Goal: Find specific fact

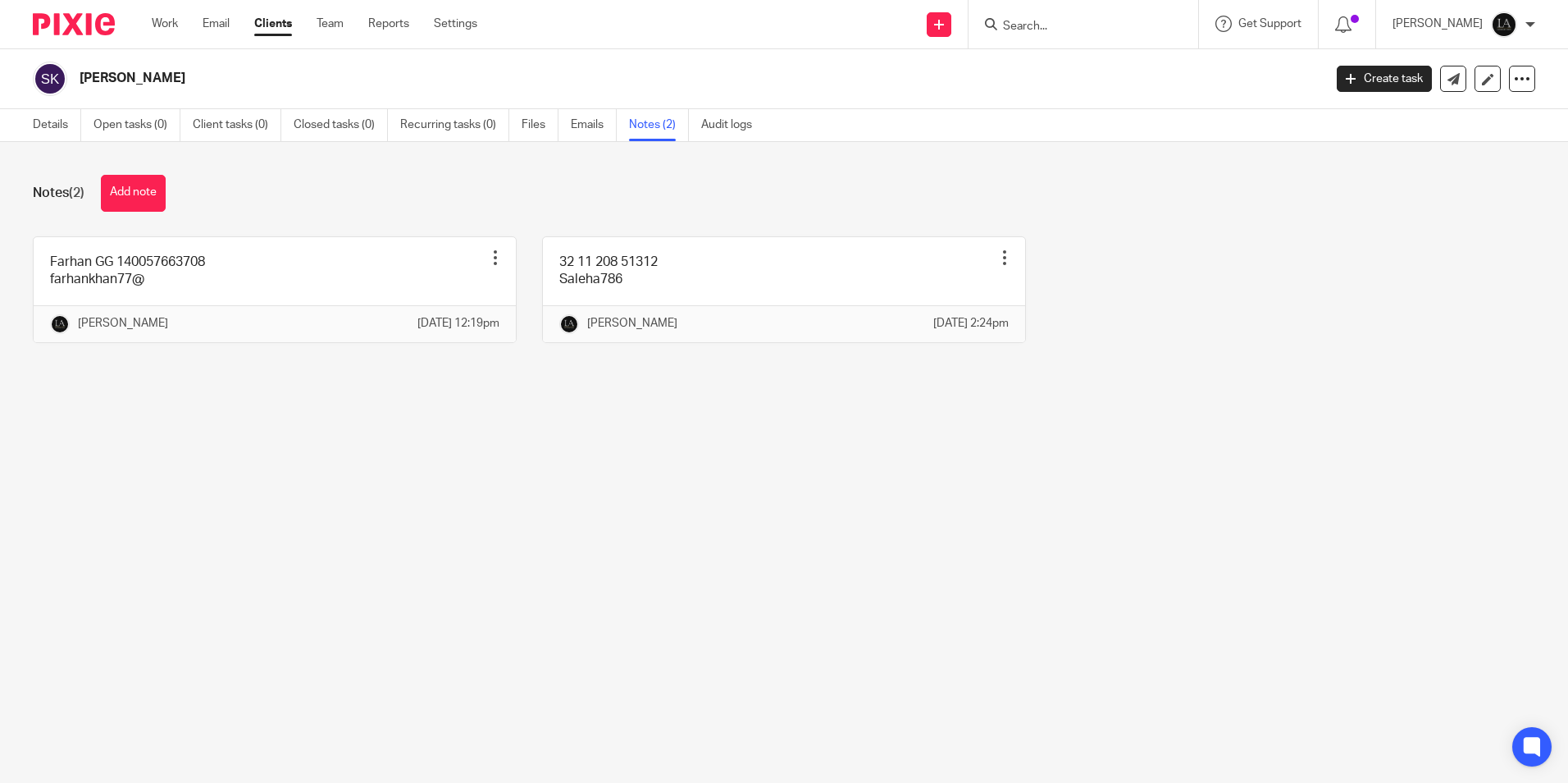
click at [1065, 27] on input "Search" at bounding box center [1074, 27] width 148 height 15
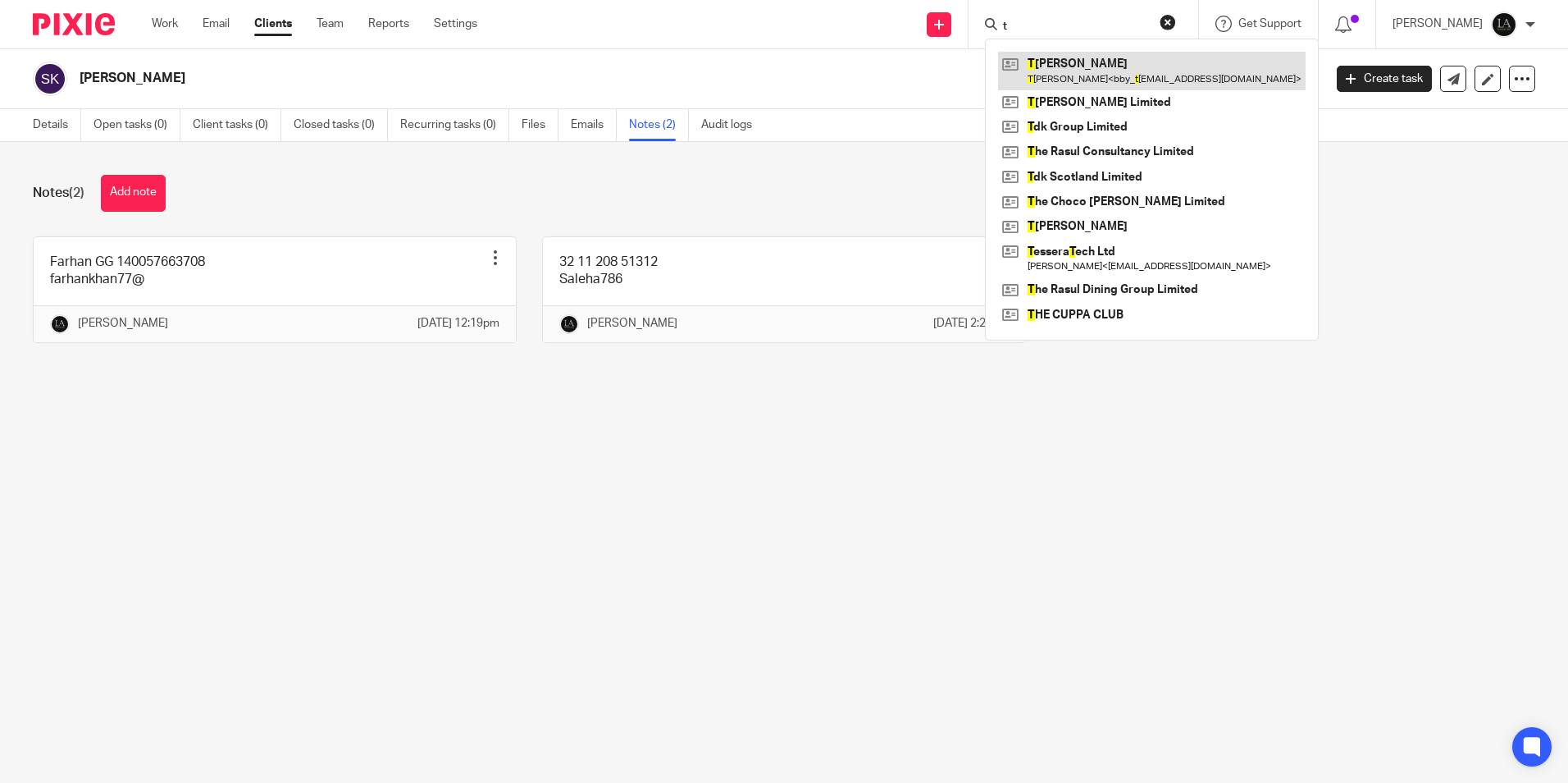
type input "t"
click at [1120, 72] on link at bounding box center [1151, 70] width 307 height 38
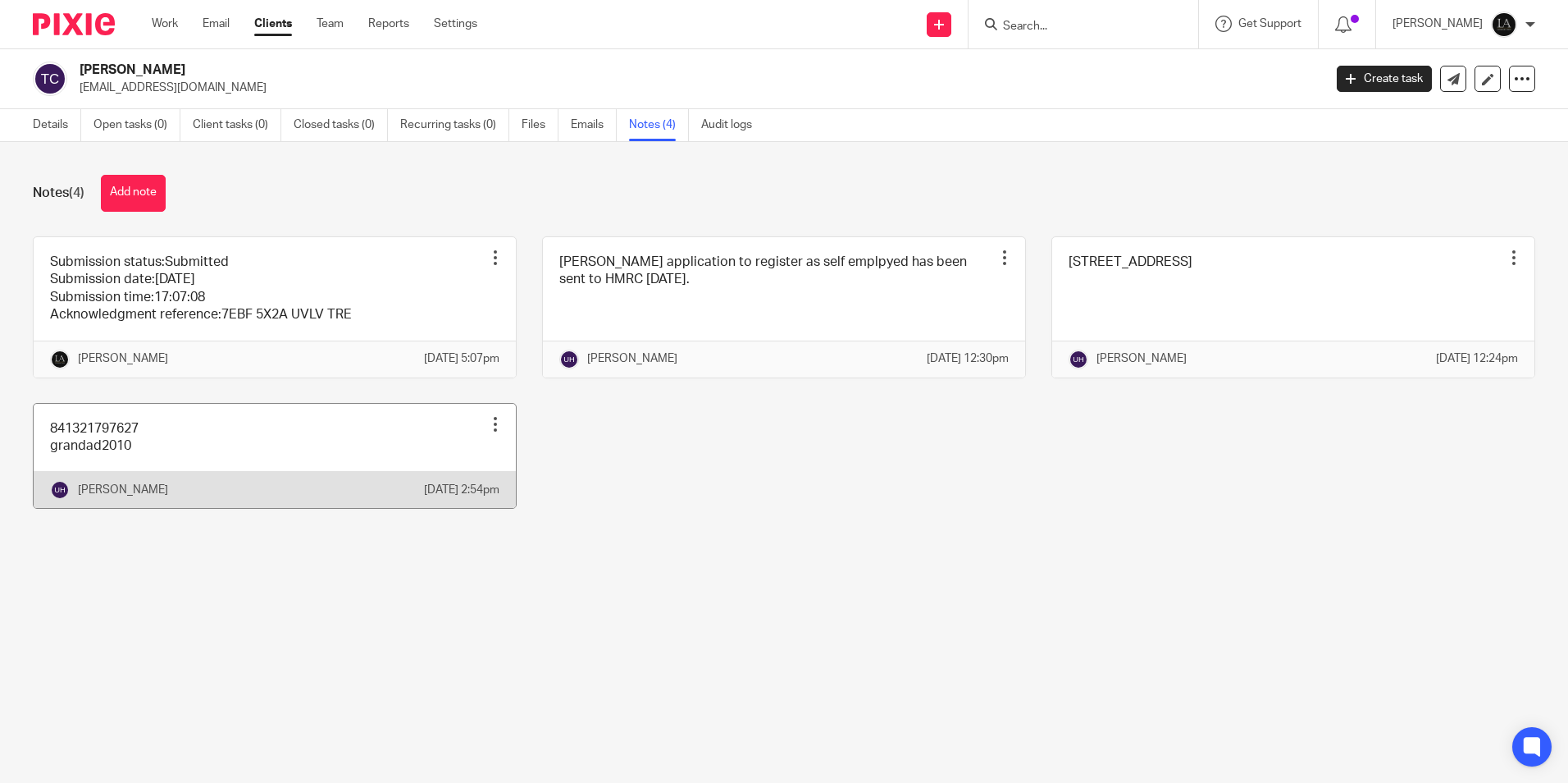
click at [250, 452] on link at bounding box center [275, 456] width 482 height 105
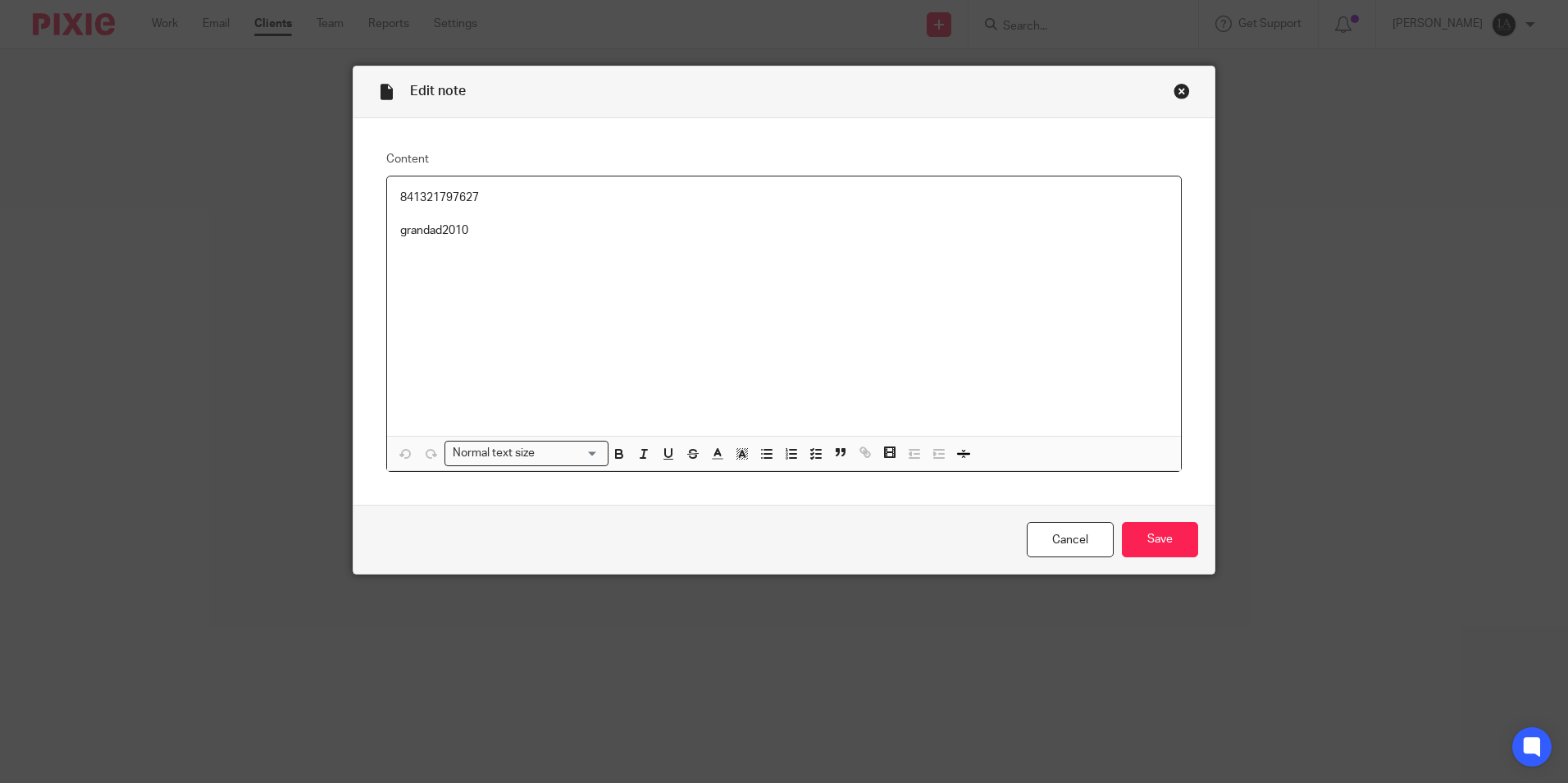
click at [445, 183] on div "841321797627 grandad2010" at bounding box center [784, 305] width 794 height 259
click at [435, 199] on p "841321797627" at bounding box center [784, 197] width 767 height 16
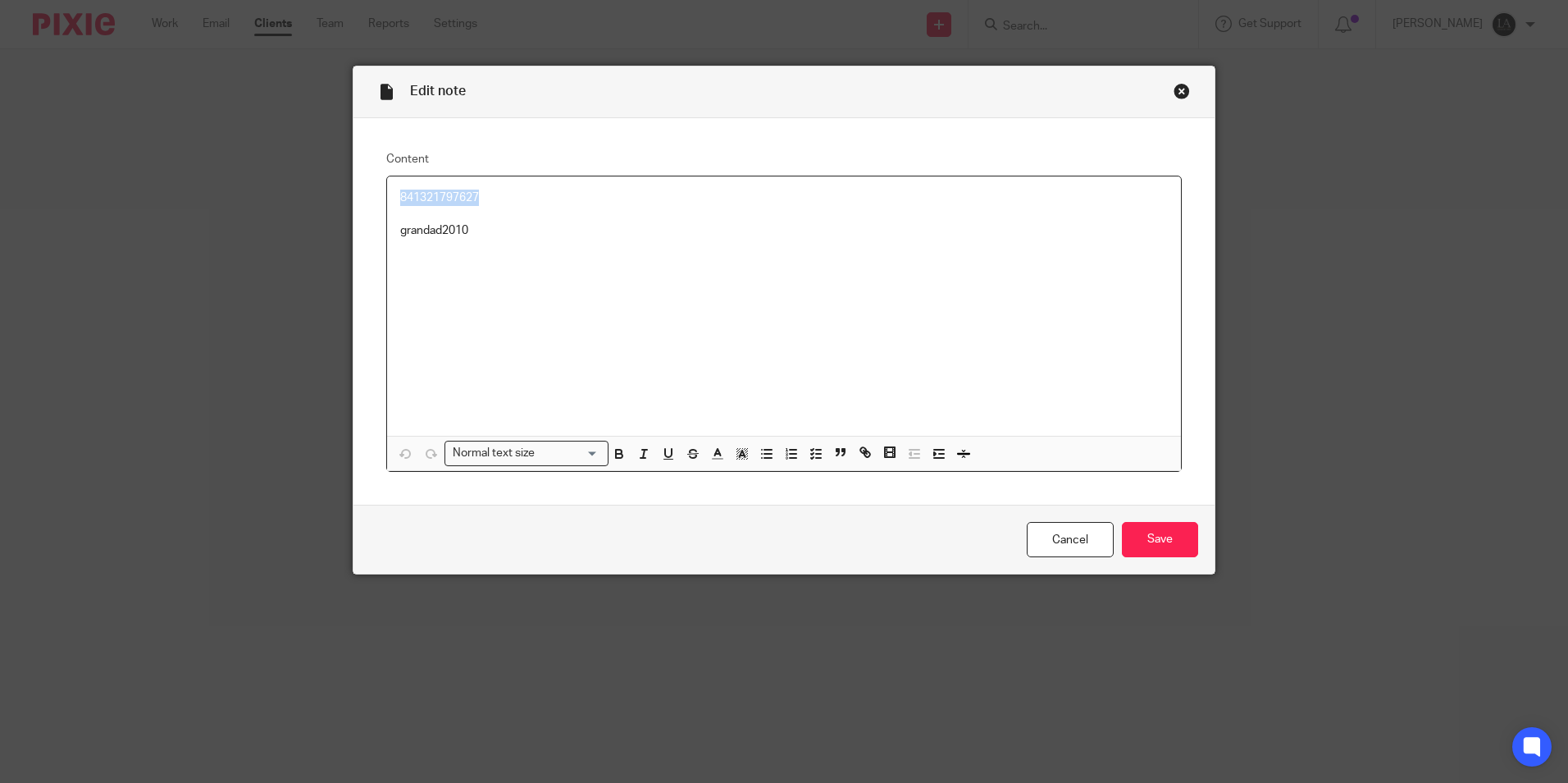
copy p "841321797627"
click at [449, 222] on p "grandad2010" at bounding box center [784, 230] width 767 height 16
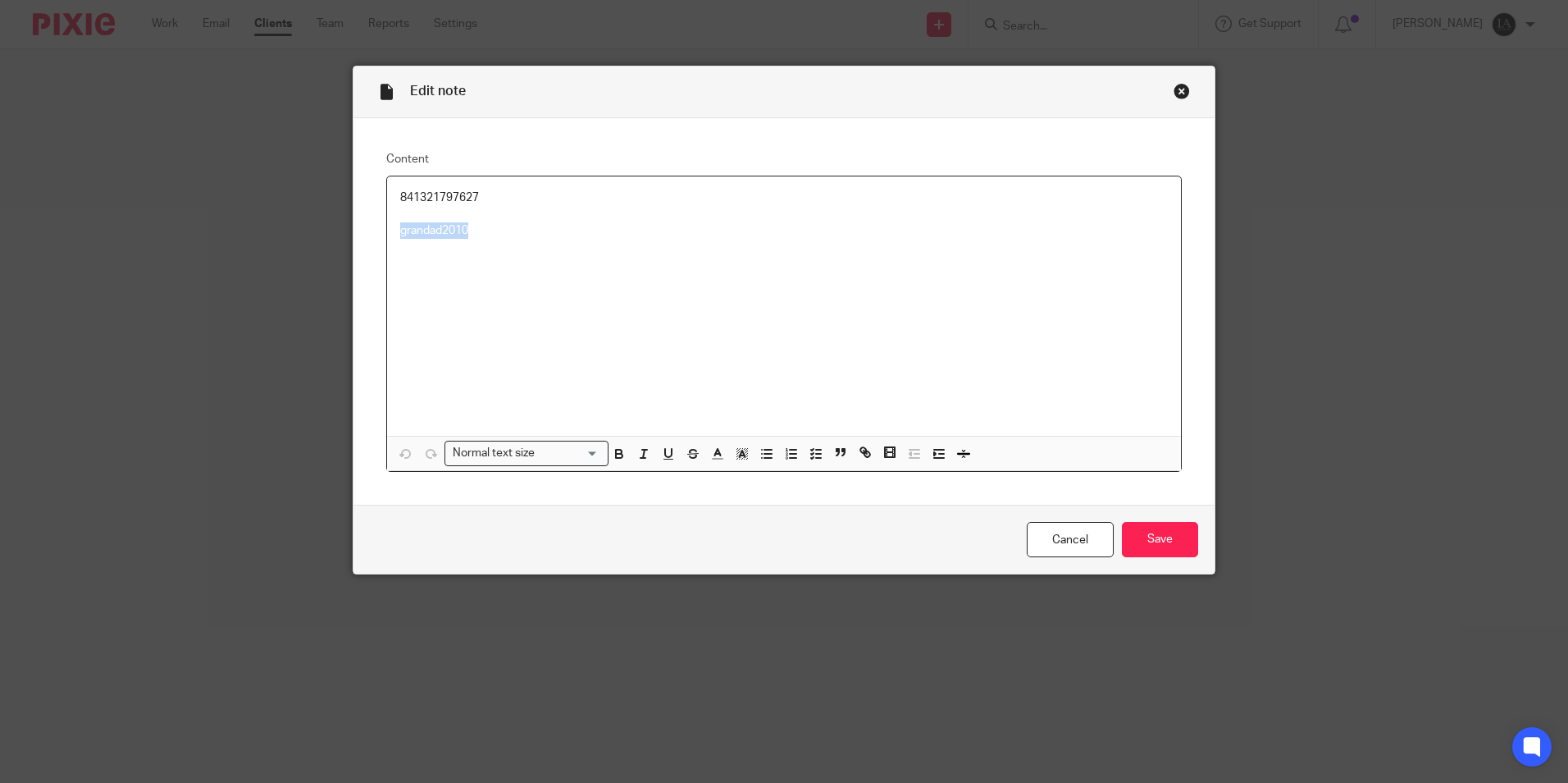
copy p "grandad2010"
